Goal: Complete application form: Complete application form

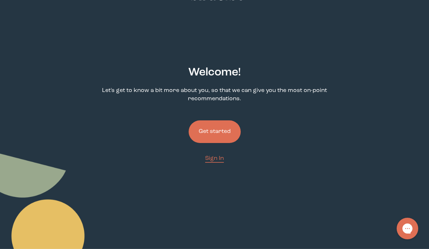
scroll to position [22, 0]
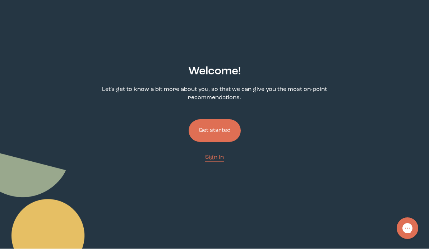
click at [225, 134] on button "Get started" at bounding box center [215, 131] width 52 height 23
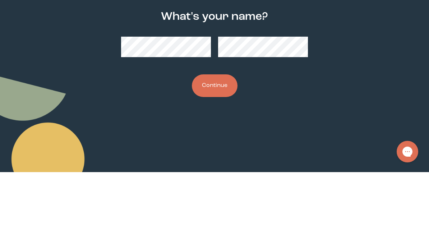
click at [216, 151] on button "Continue" at bounding box center [215, 162] width 46 height 23
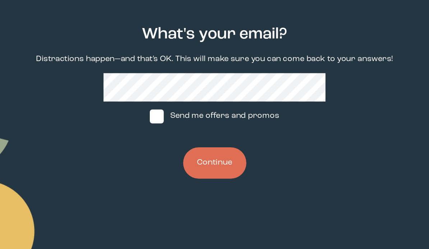
click at [192, 175] on button "Continue" at bounding box center [215, 186] width 46 height 23
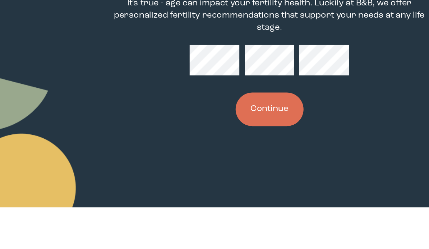
click at [192, 172] on button "Continue" at bounding box center [215, 183] width 46 height 23
